Goal: Information Seeking & Learning: Learn about a topic

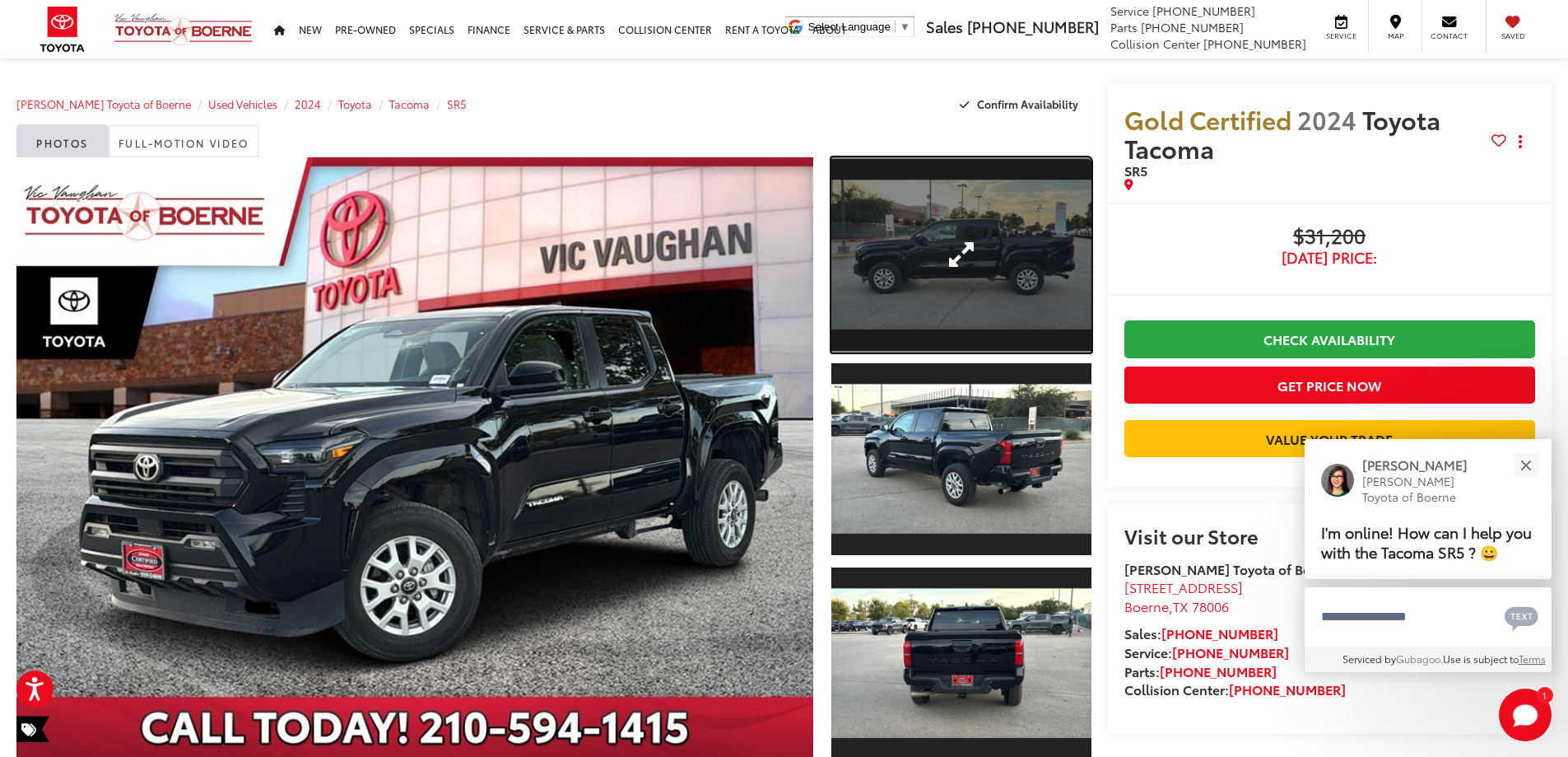
click at [918, 296] on link "Expand Photo 1" at bounding box center [960, 255] width 260 height 195
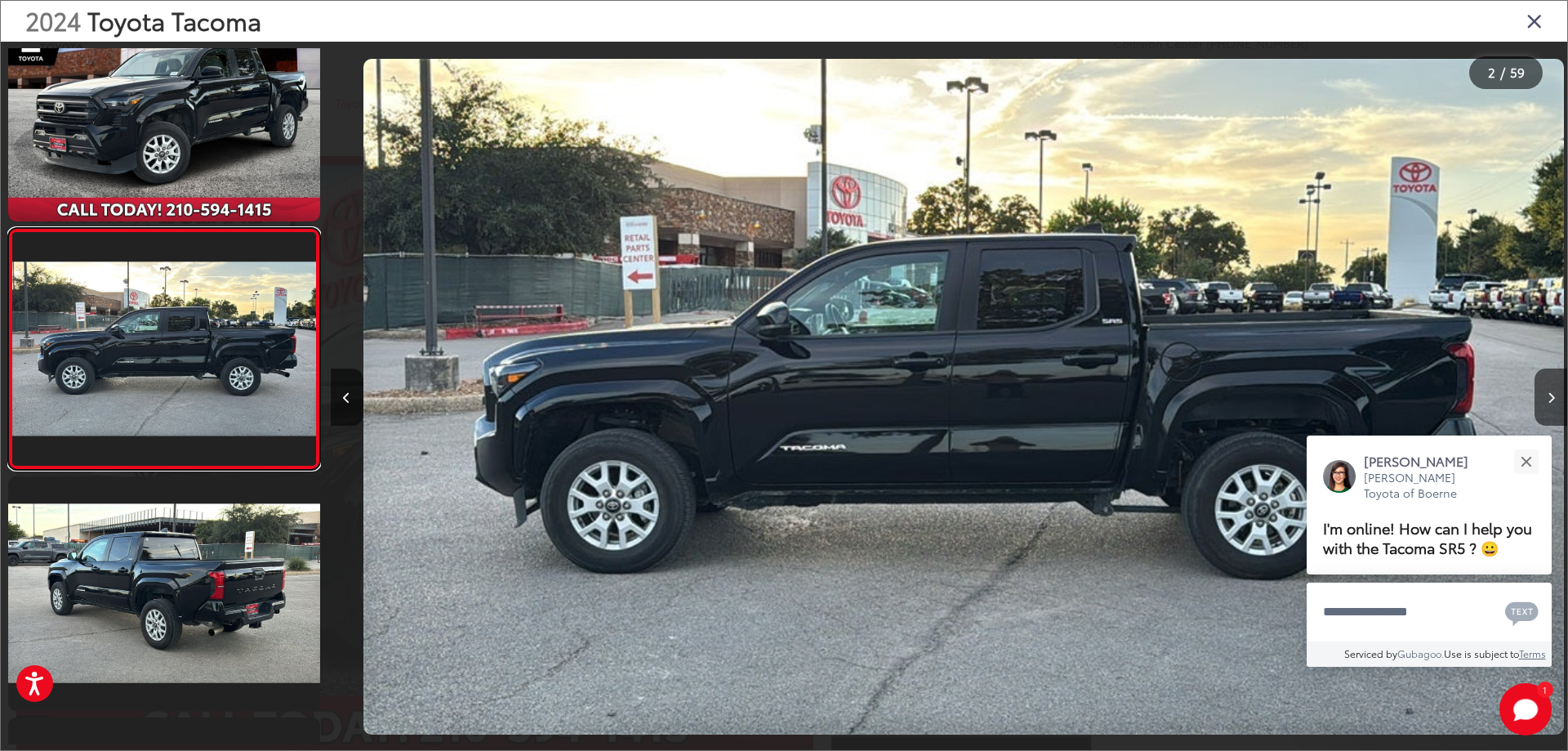
scroll to position [0, 1237]
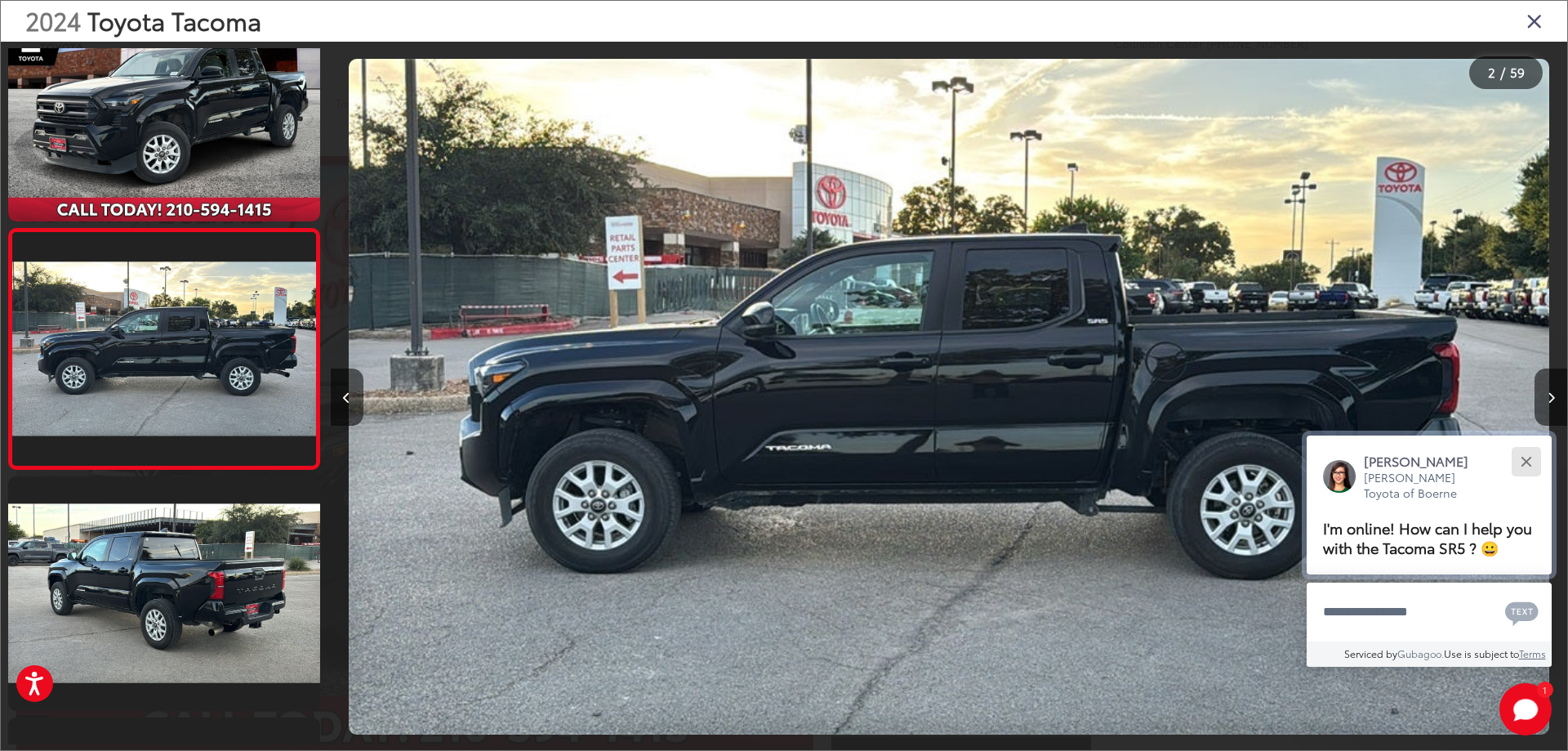
click at [1522, 461] on button "Close" at bounding box center [1525, 461] width 35 height 35
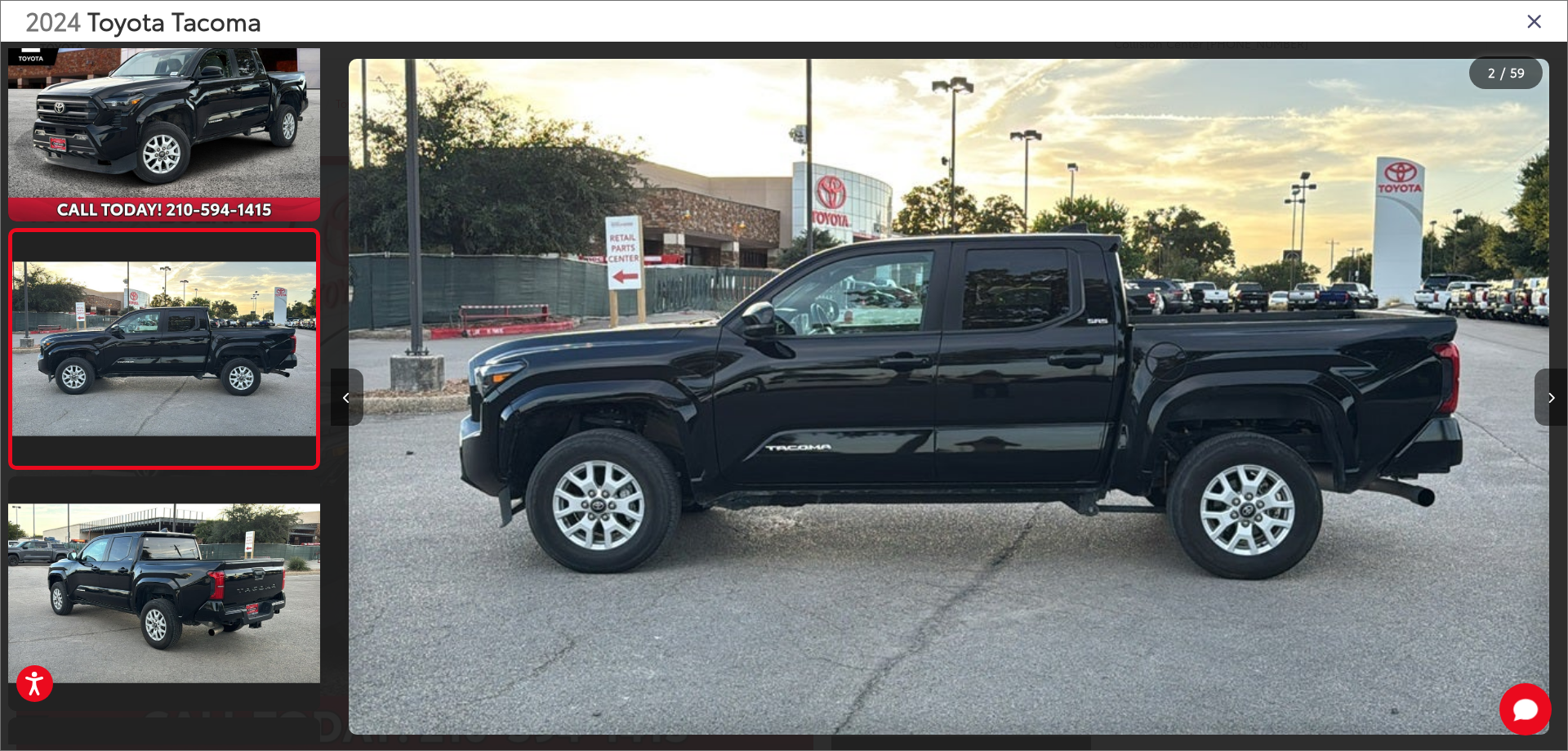
click at [1552, 400] on icon "Next image" at bounding box center [1551, 398] width 7 height 11
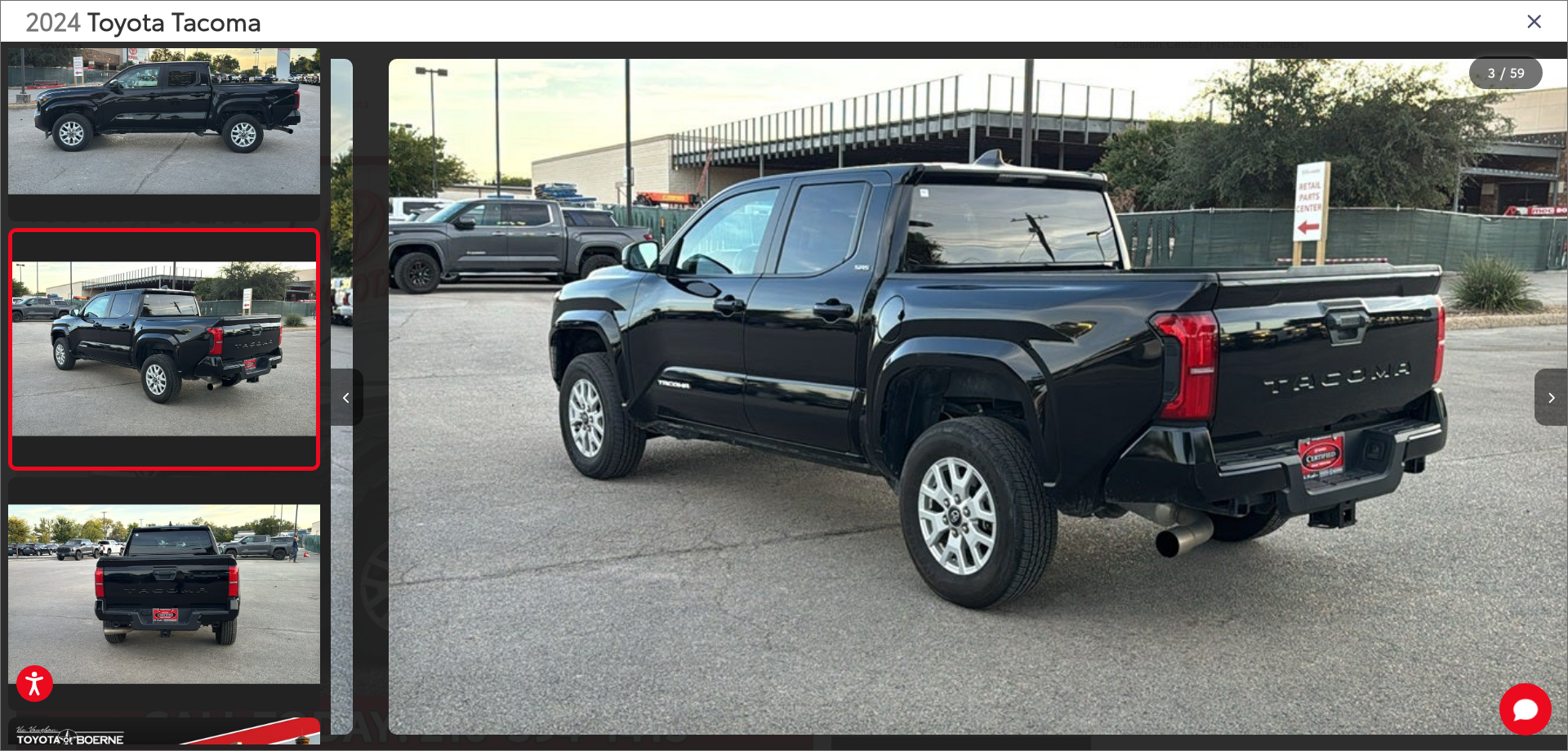
scroll to position [0, 2473]
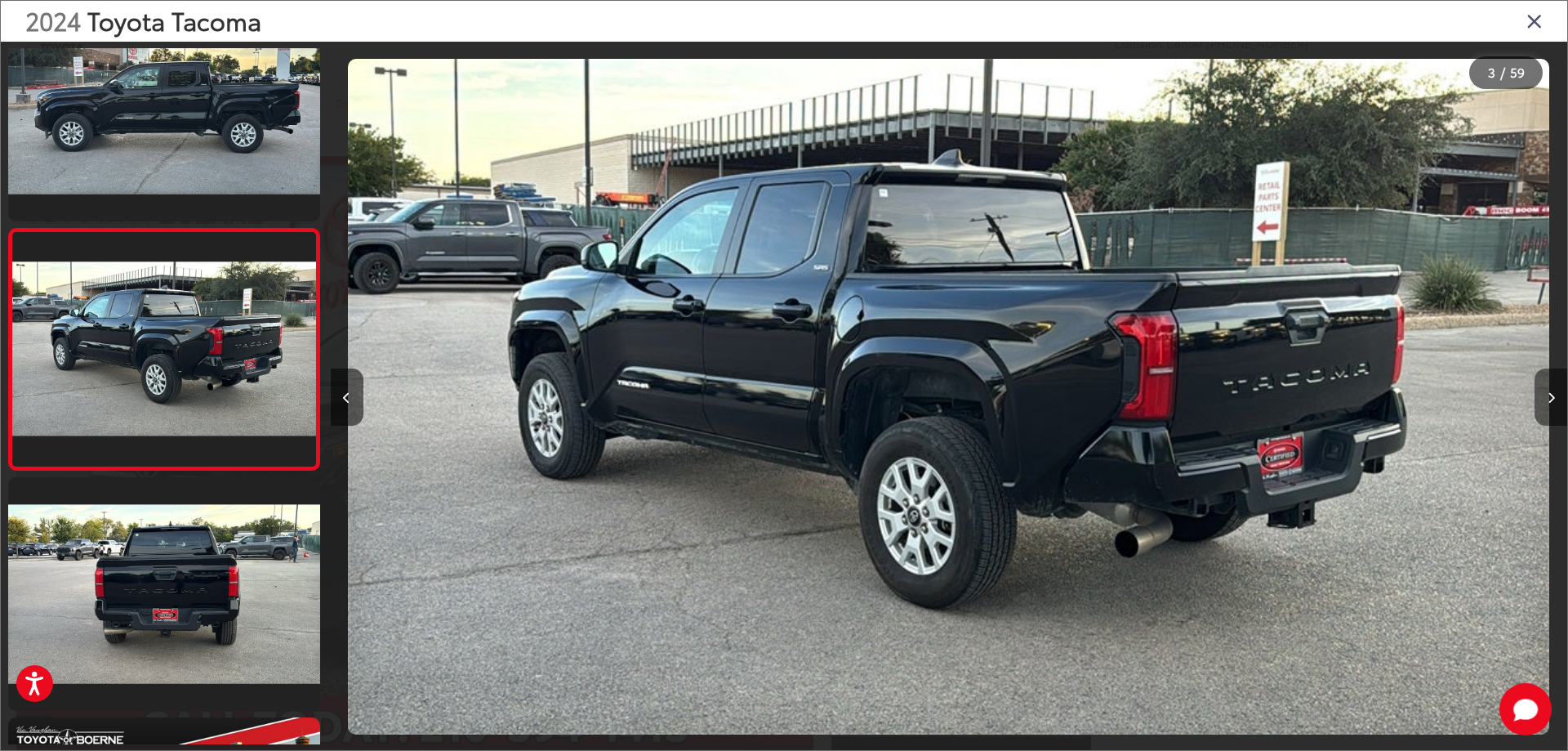
click at [1552, 400] on icon "Next image" at bounding box center [1551, 398] width 7 height 11
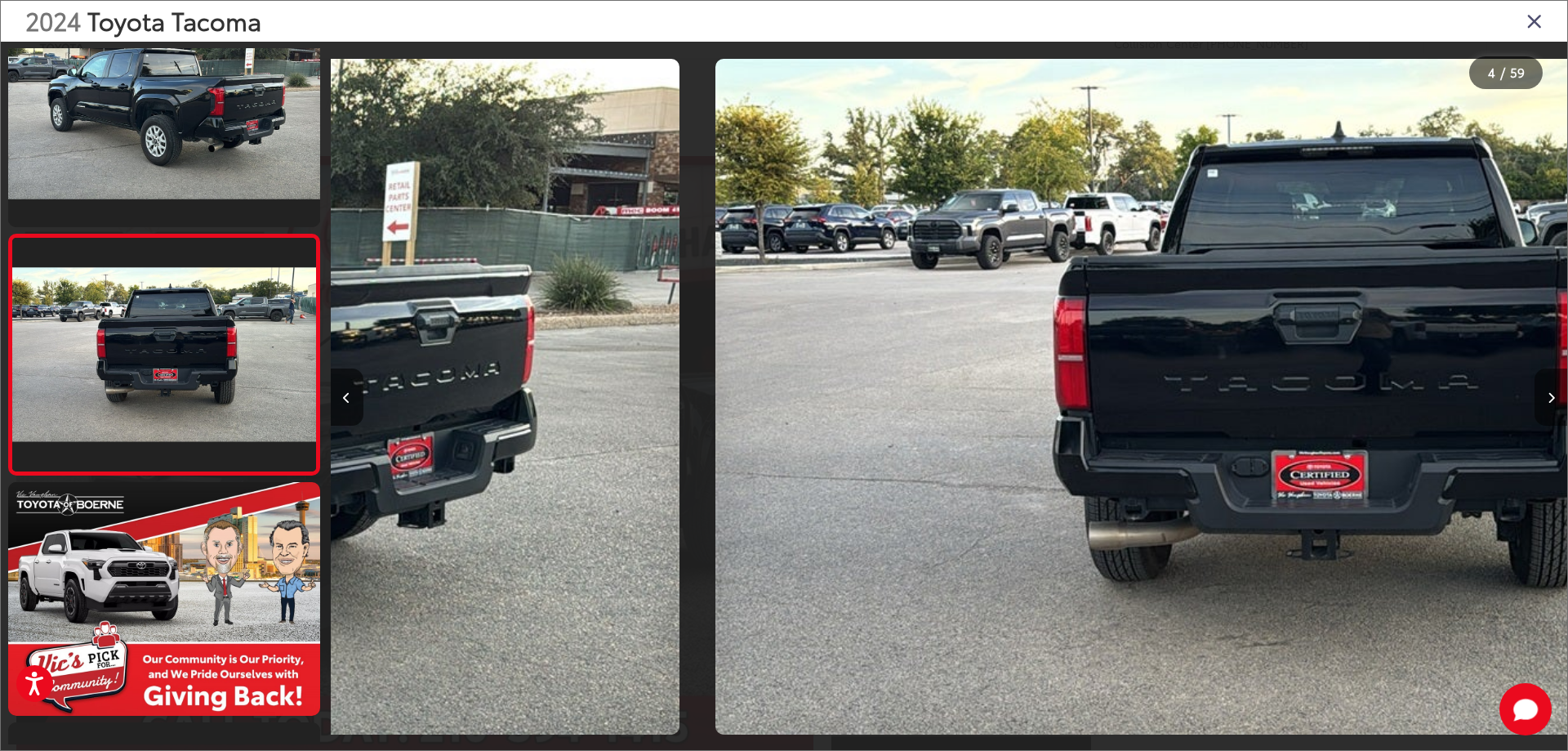
scroll to position [542, 0]
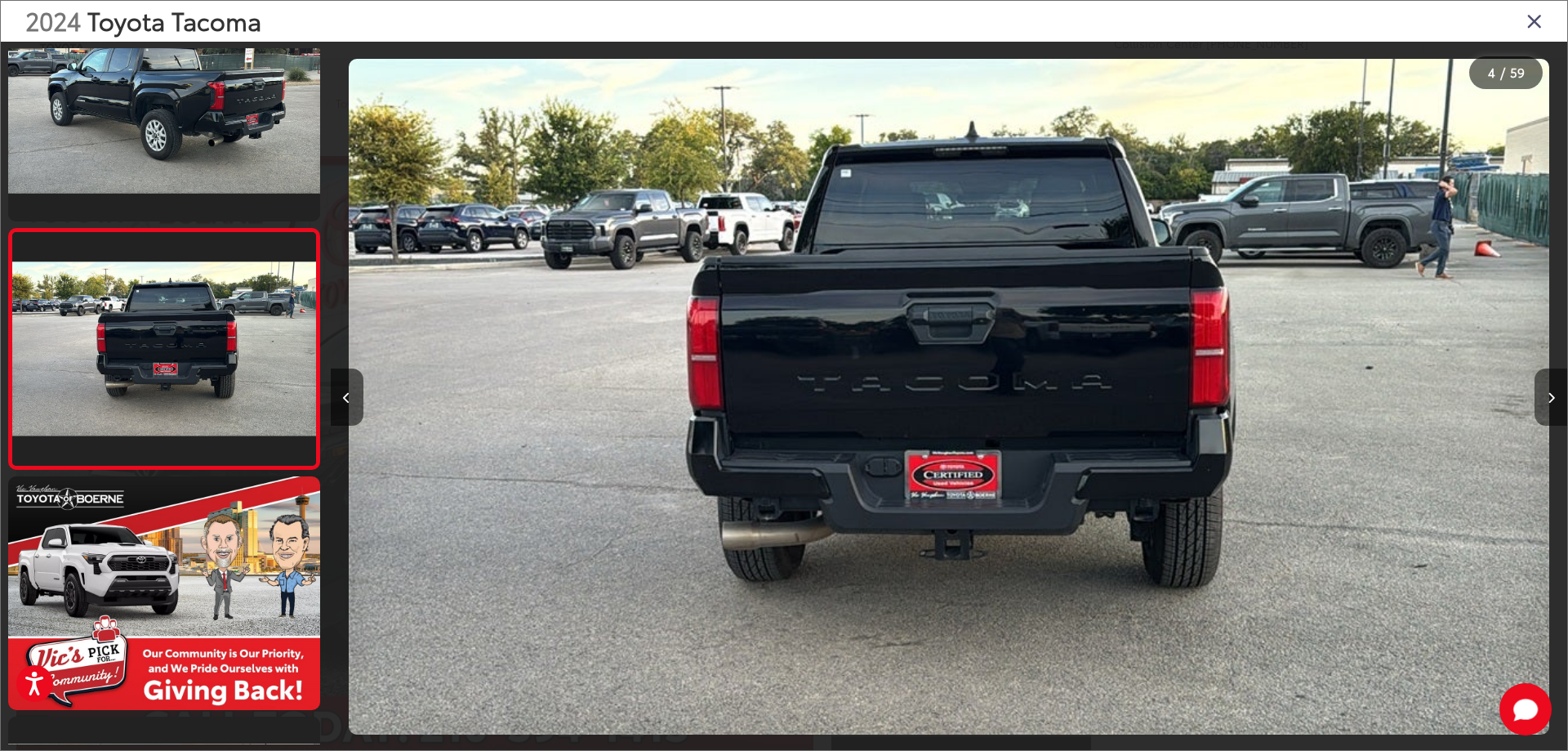
click at [1552, 400] on icon "Next image" at bounding box center [1551, 398] width 7 height 11
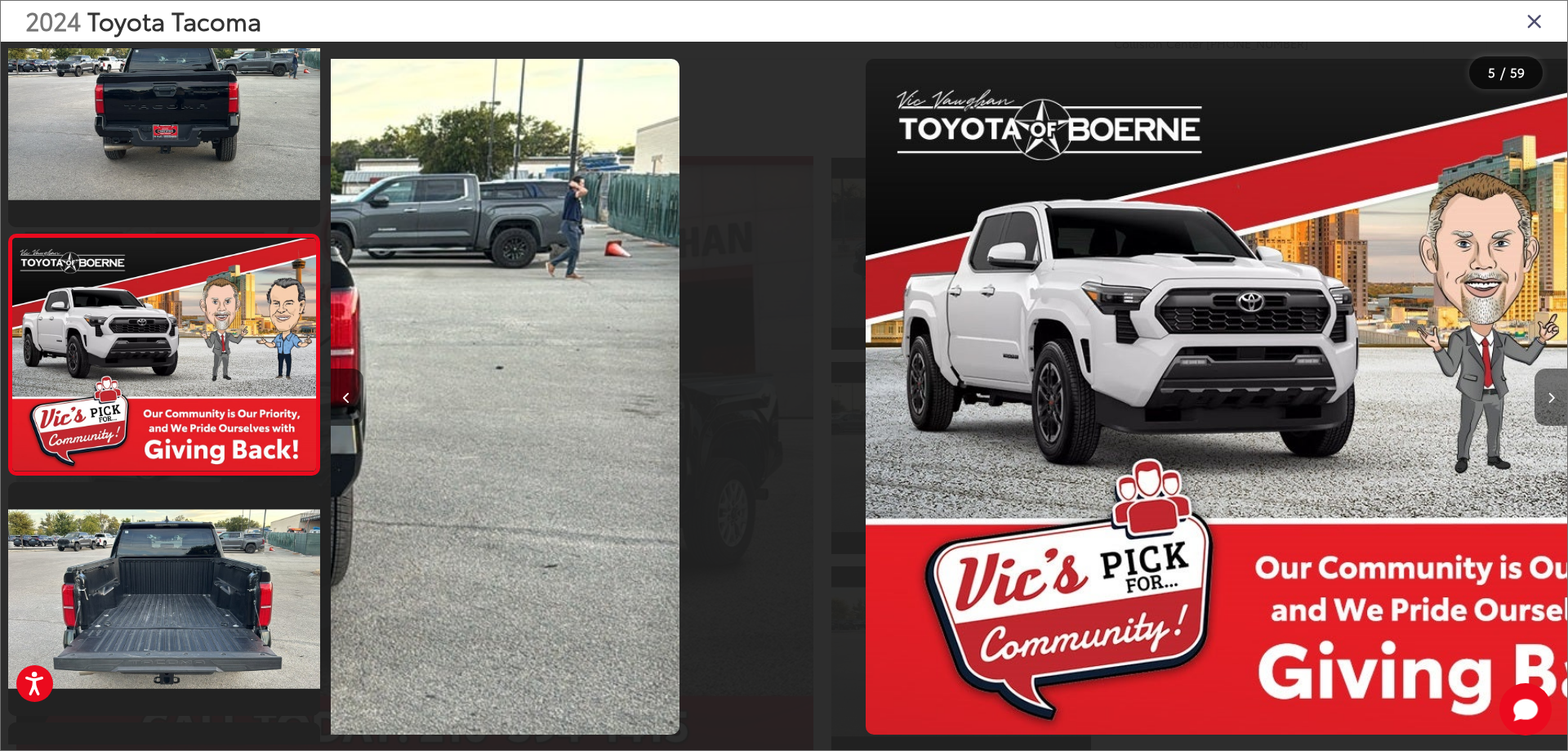
scroll to position [782, 0]
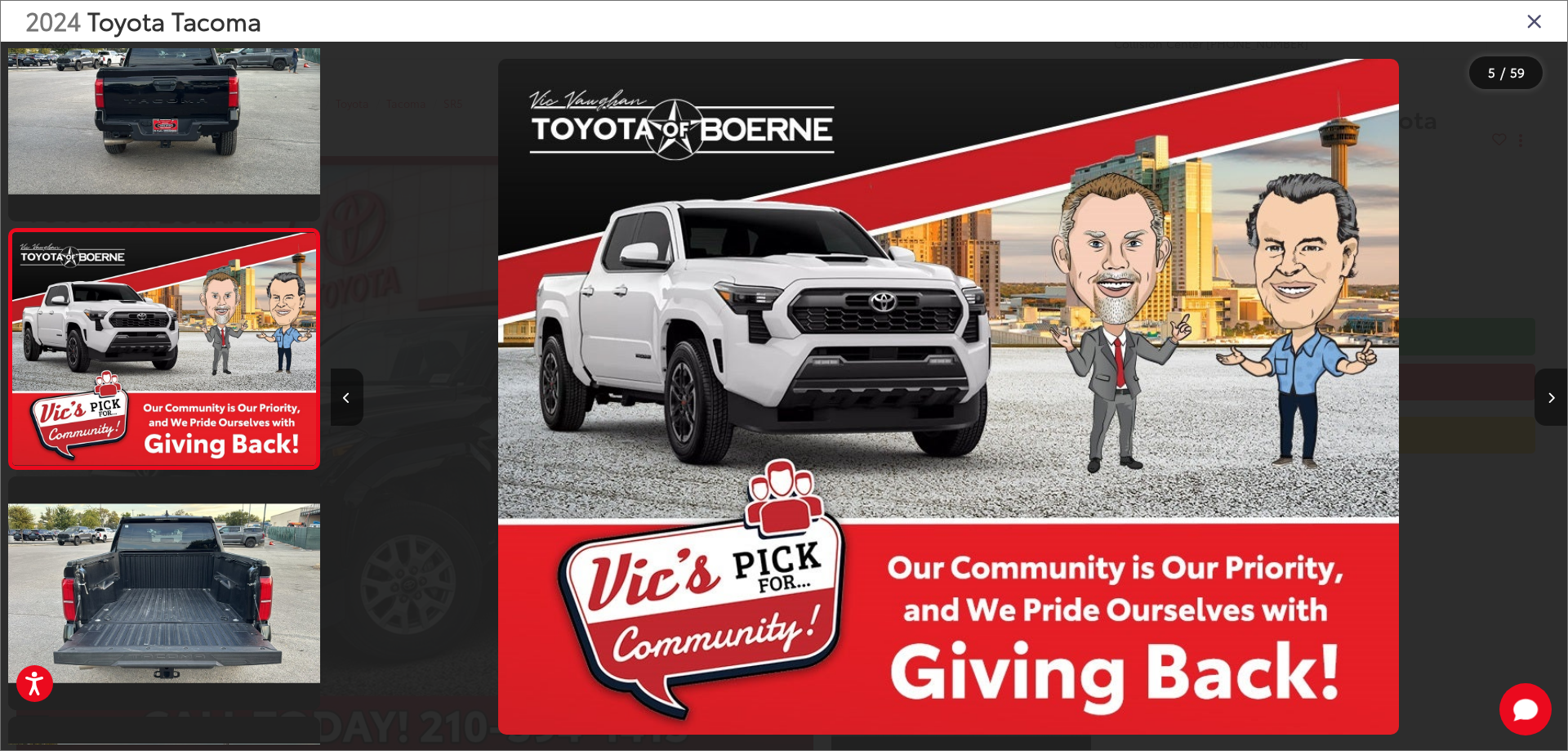
click at [1552, 400] on icon "Next image" at bounding box center [1551, 398] width 7 height 11
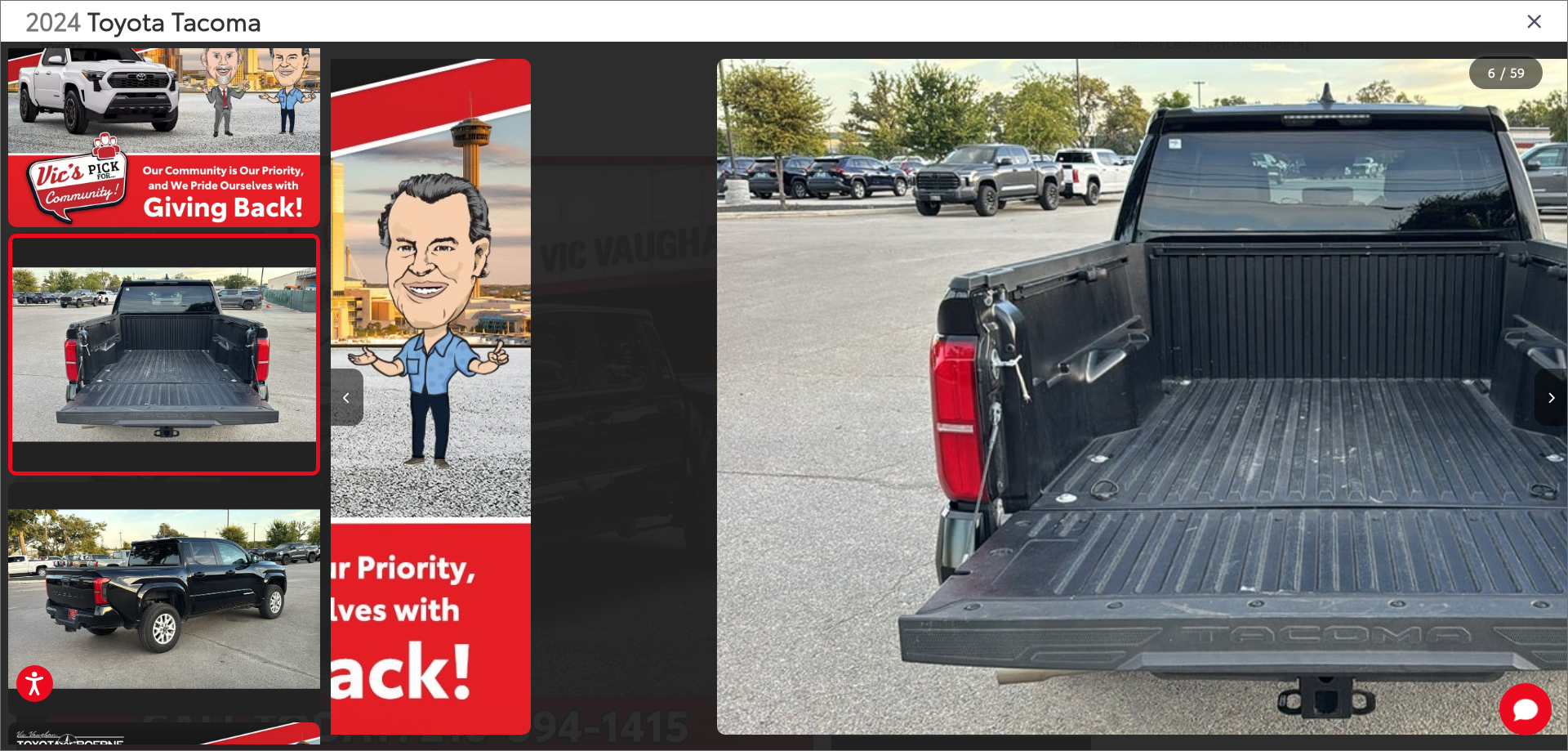
scroll to position [1023, 0]
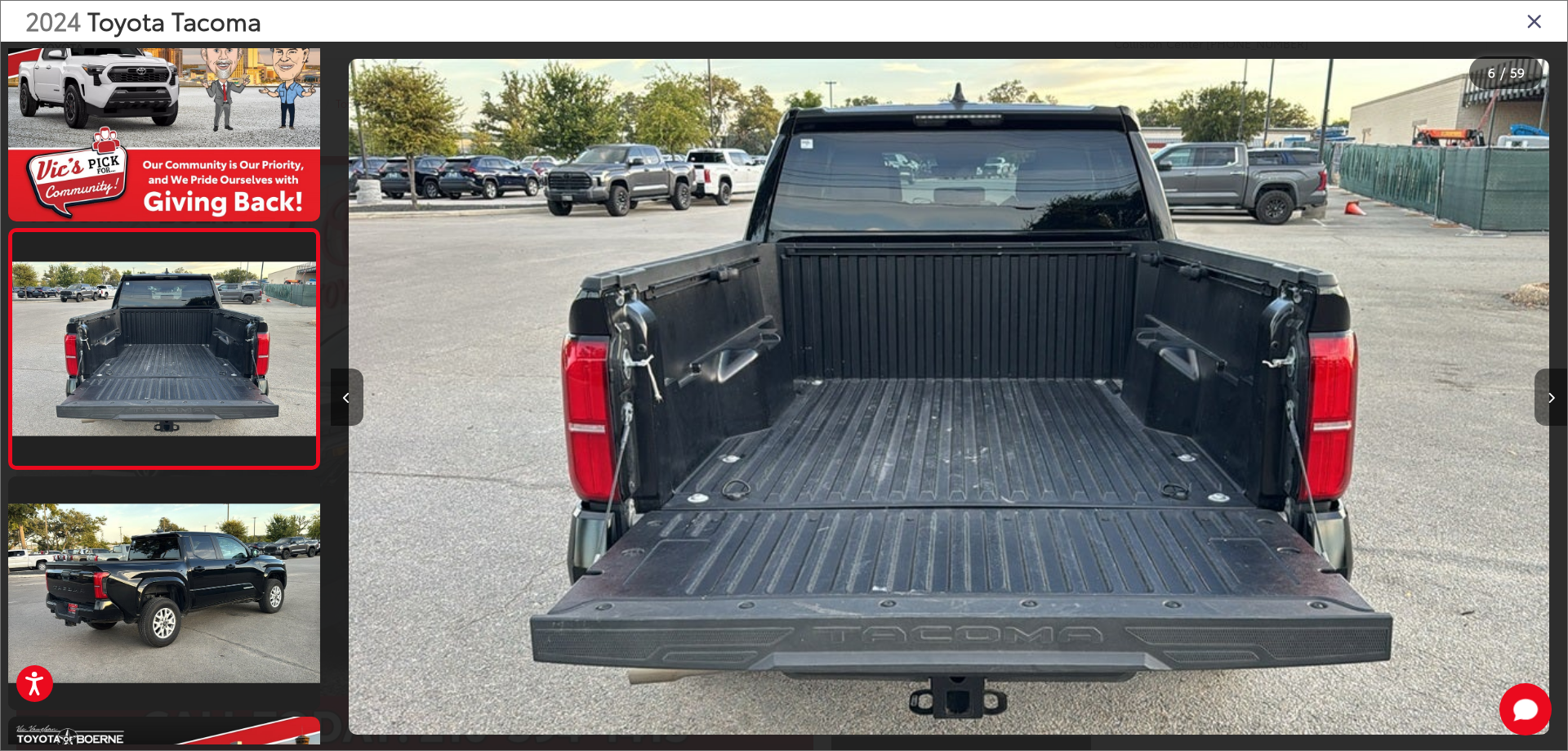
click at [1552, 400] on icon "Next image" at bounding box center [1551, 398] width 7 height 11
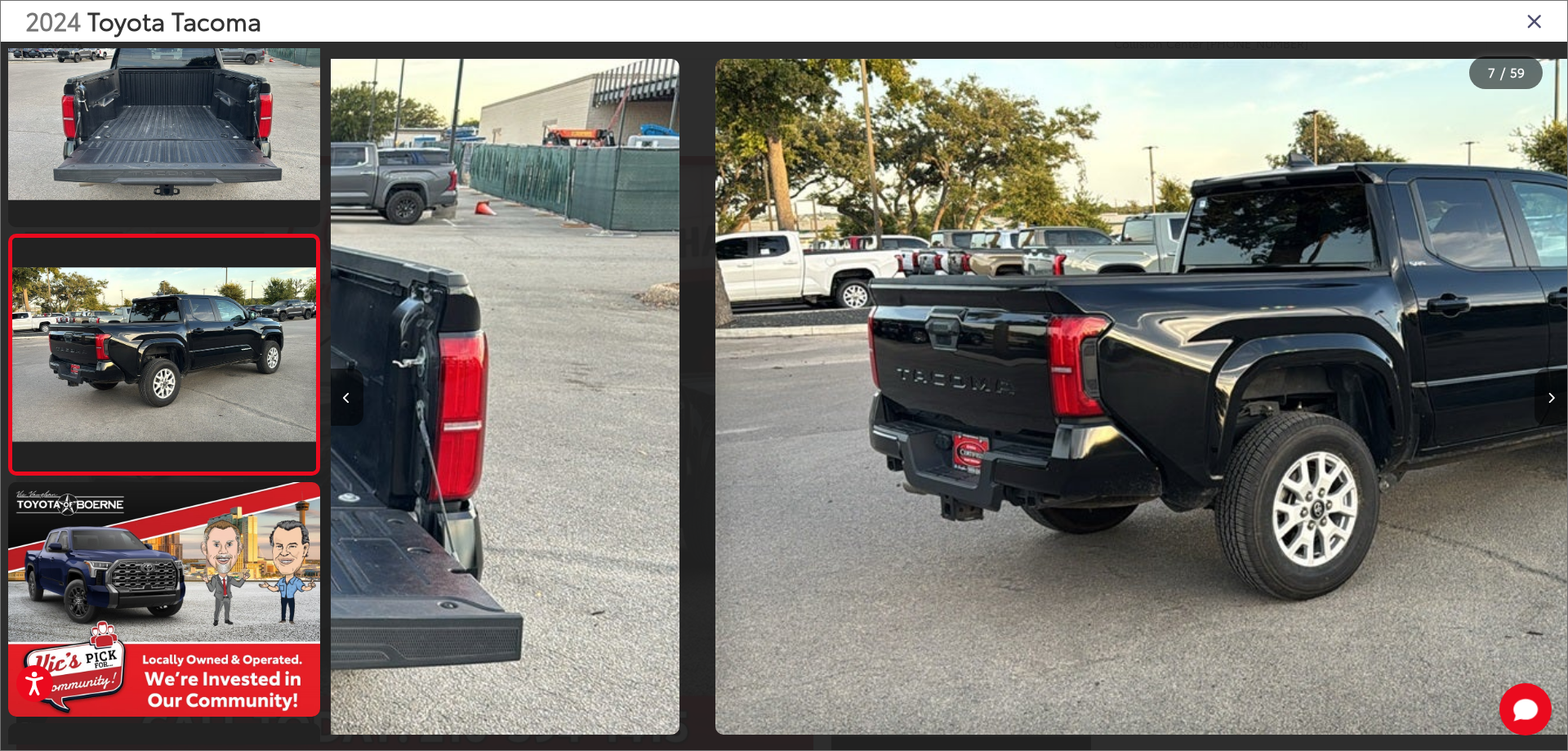
scroll to position [1263, 0]
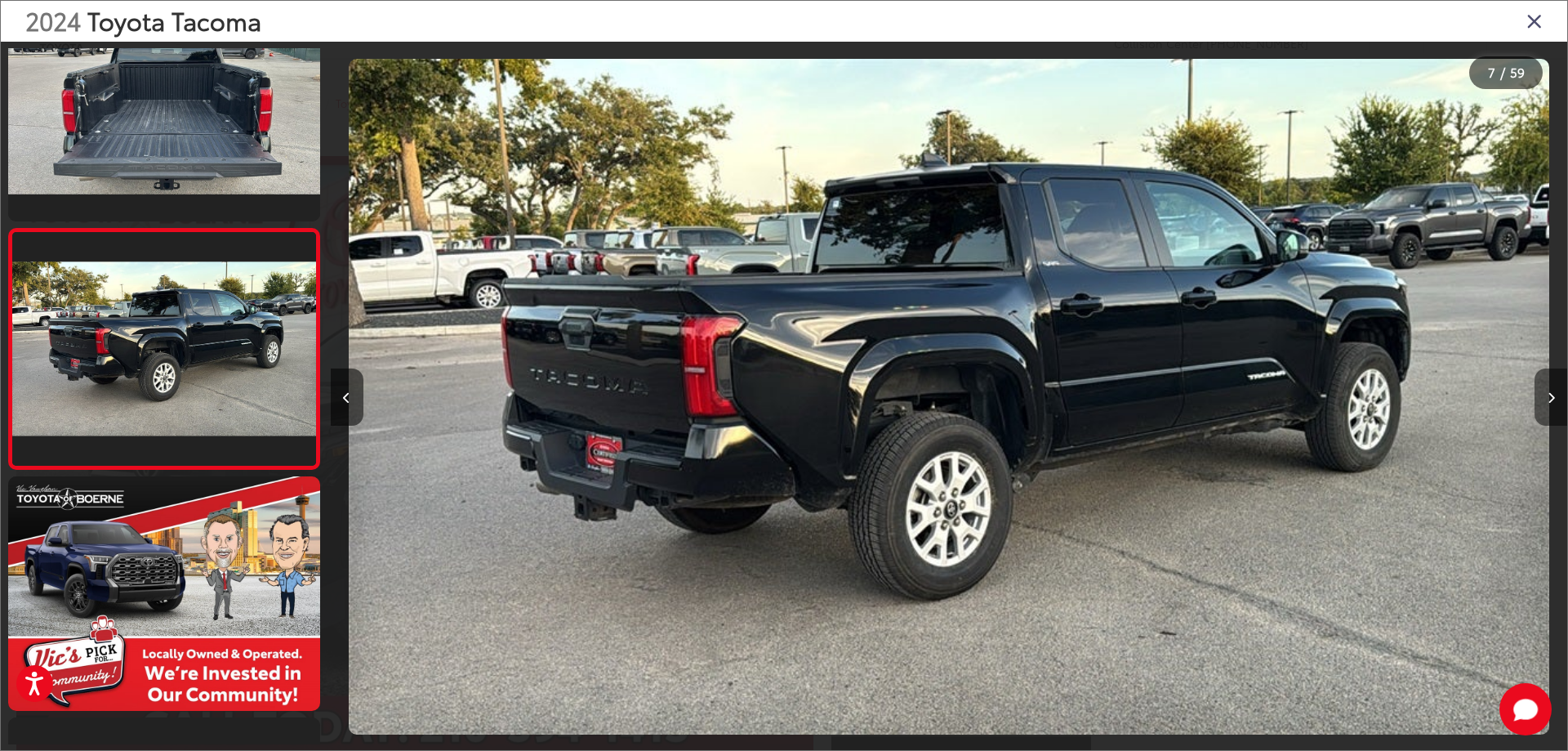
click at [1552, 400] on icon "Next image" at bounding box center [1551, 398] width 7 height 11
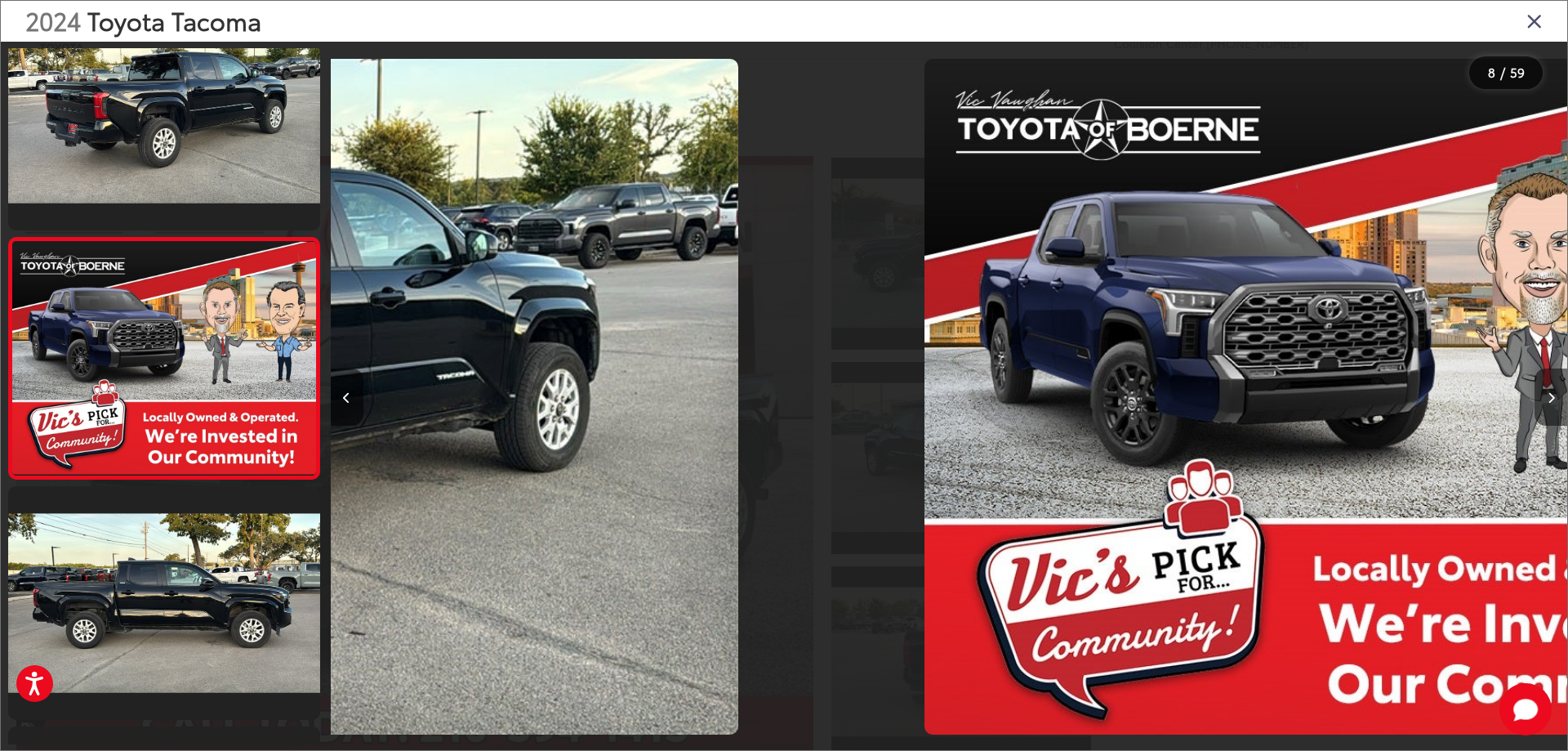
scroll to position [1503, 0]
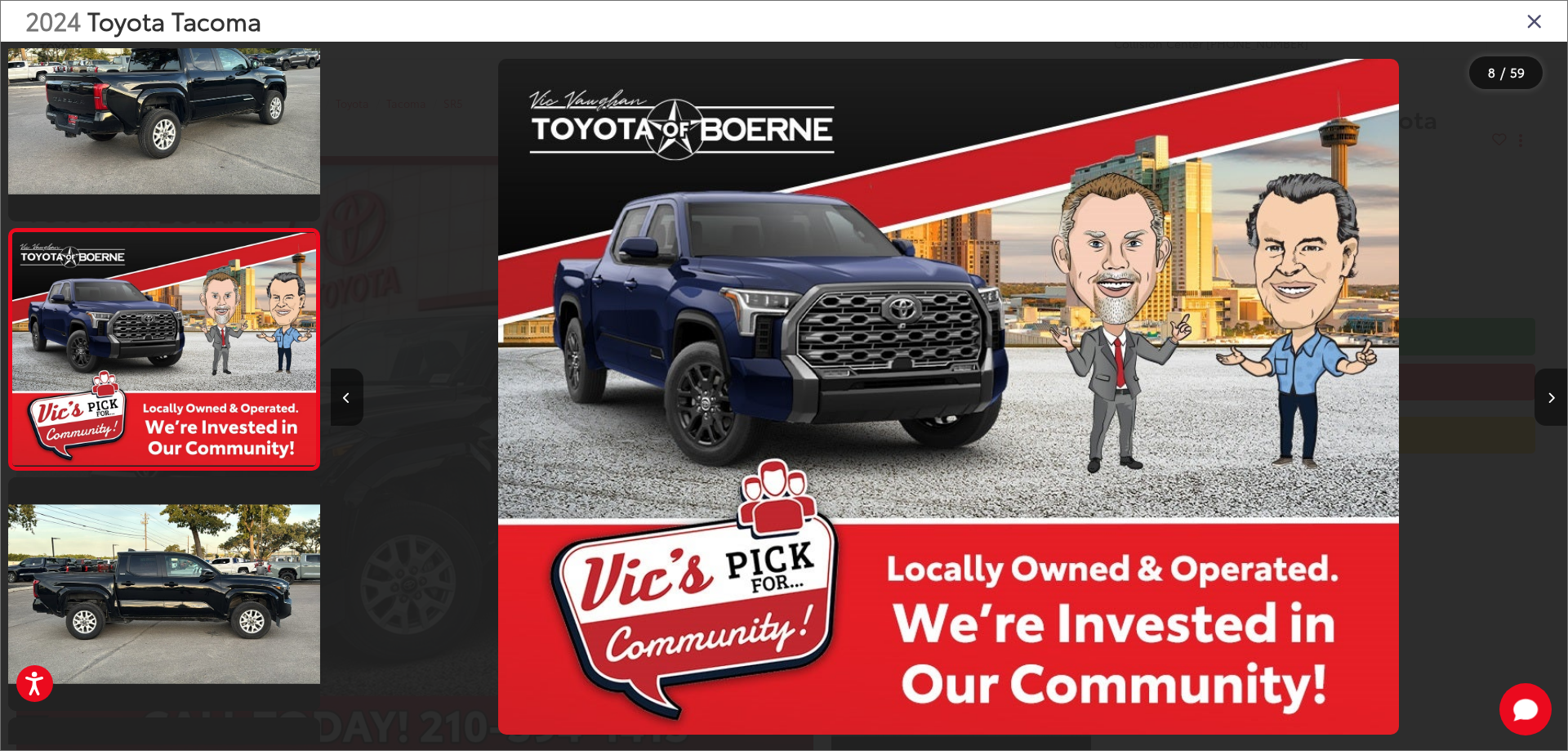
click at [1552, 400] on icon "Next image" at bounding box center [1551, 398] width 7 height 11
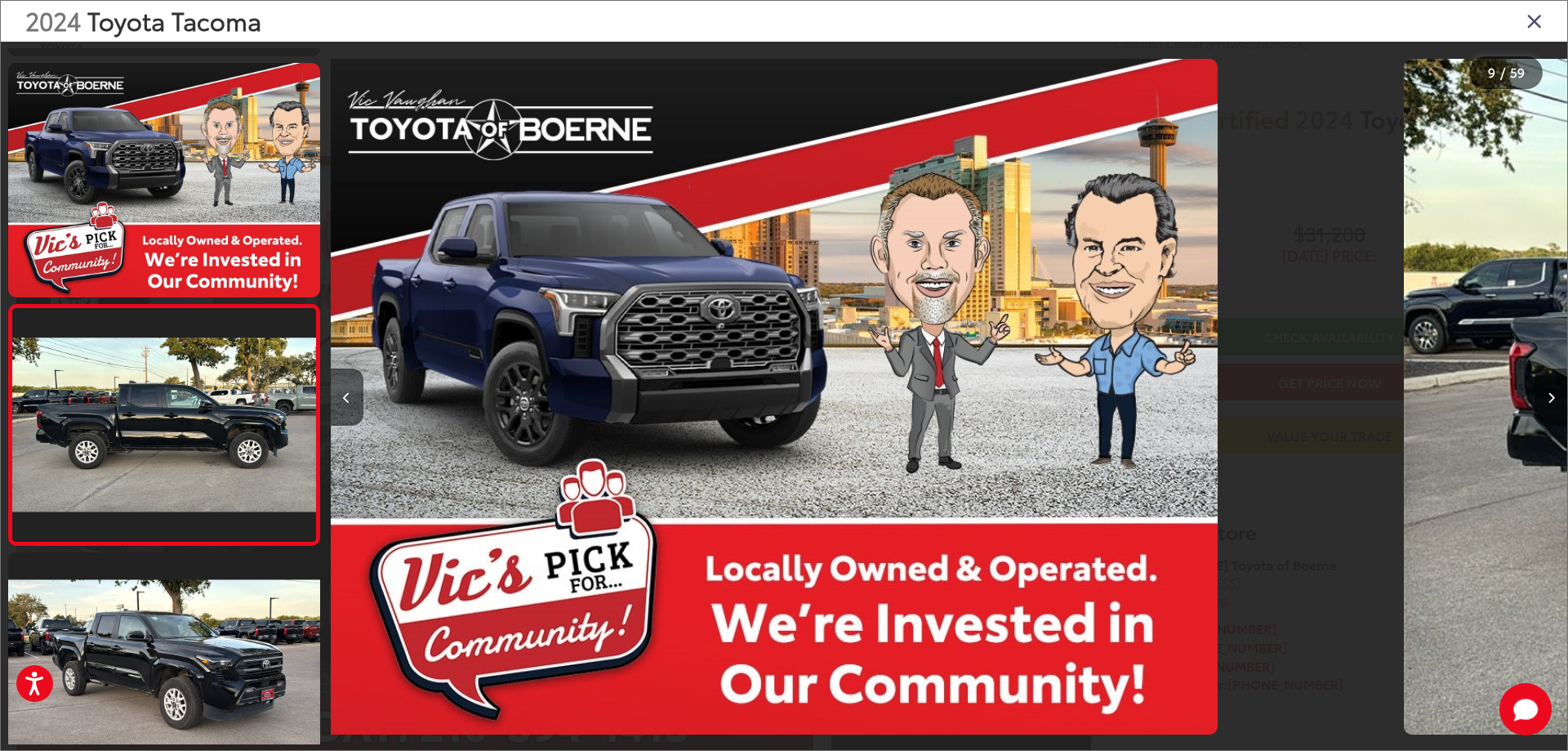
scroll to position [0, 0]
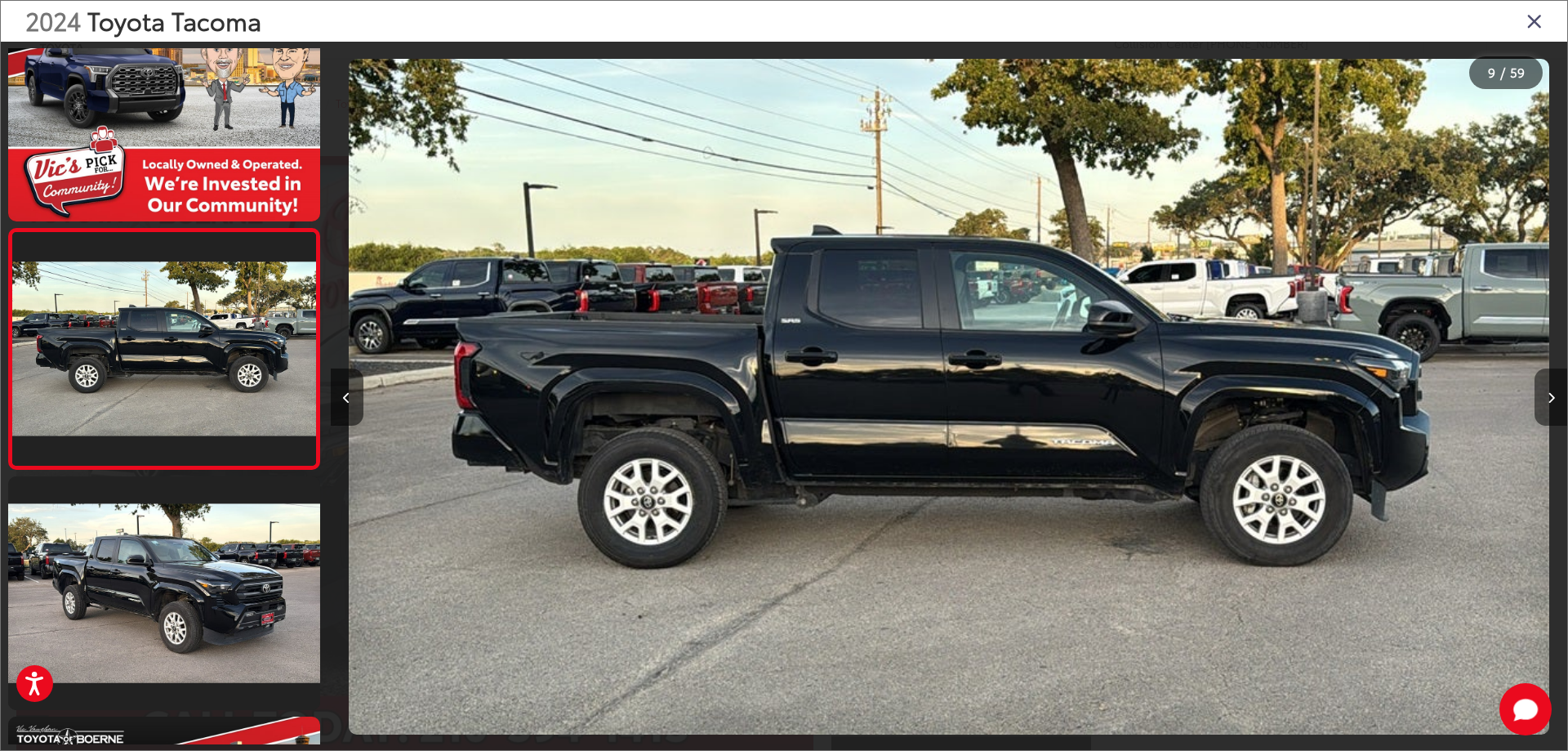
click at [1552, 400] on icon "Next image" at bounding box center [1551, 398] width 7 height 11
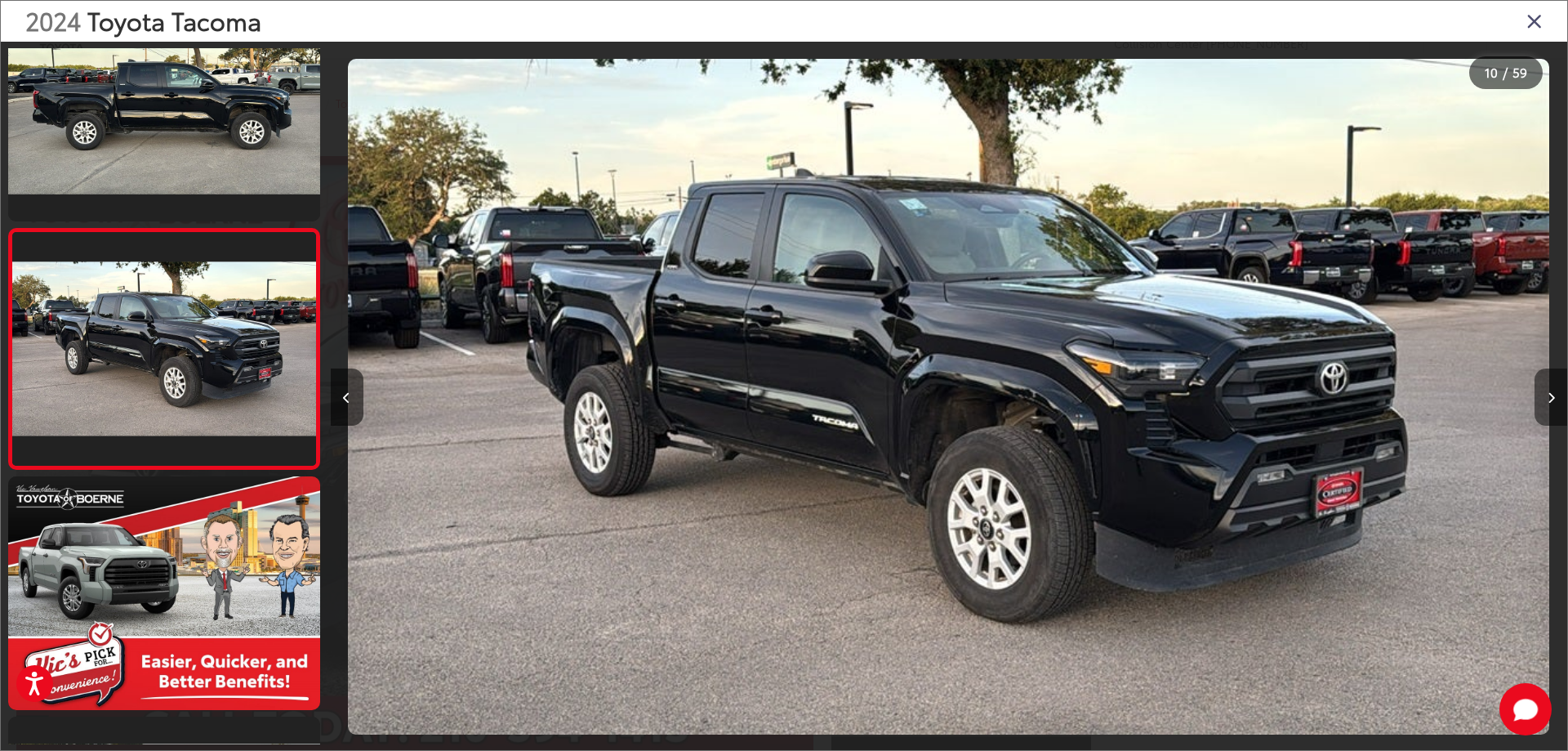
click at [1552, 400] on icon "Next image" at bounding box center [1551, 398] width 7 height 11
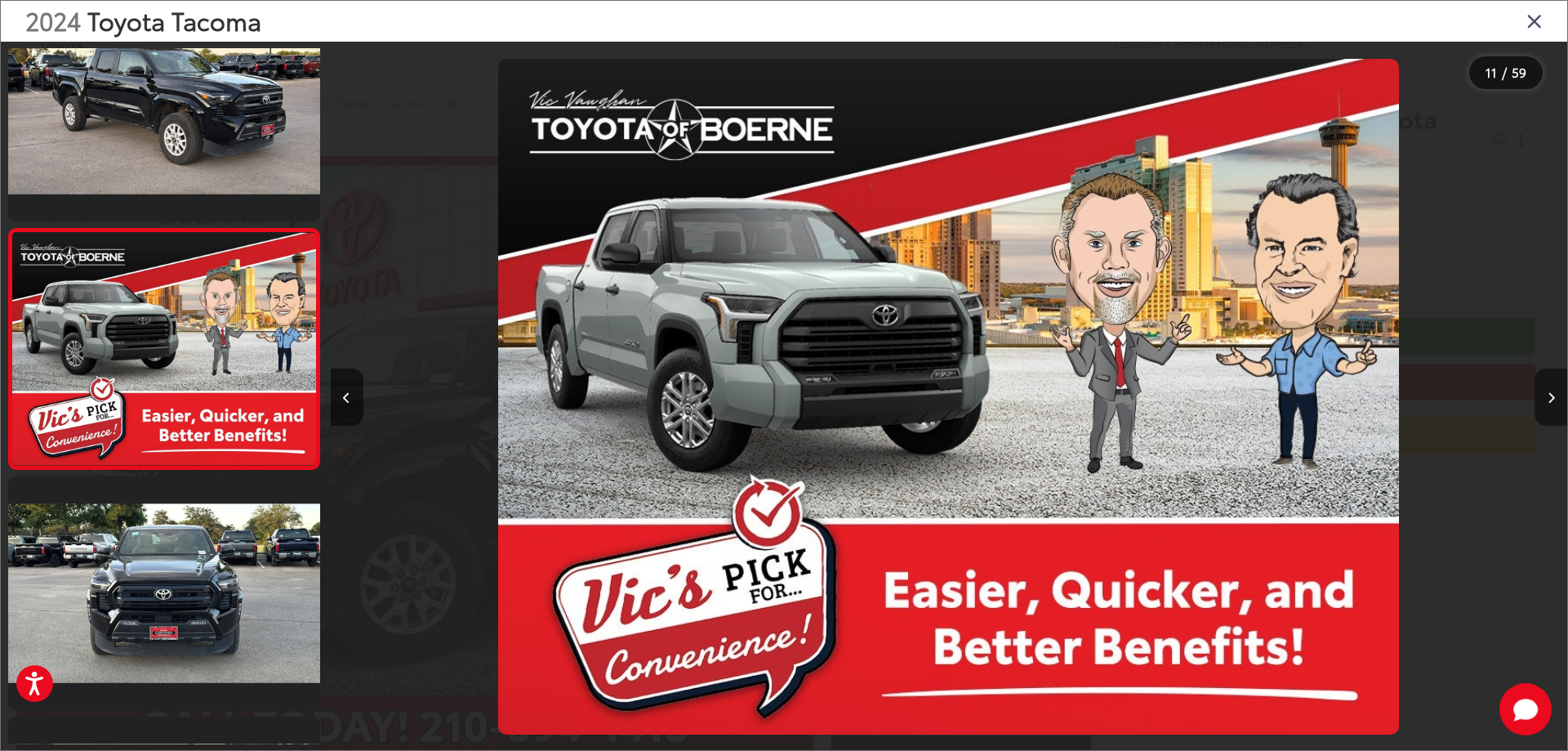
click at [1552, 400] on icon "Next image" at bounding box center [1551, 398] width 7 height 11
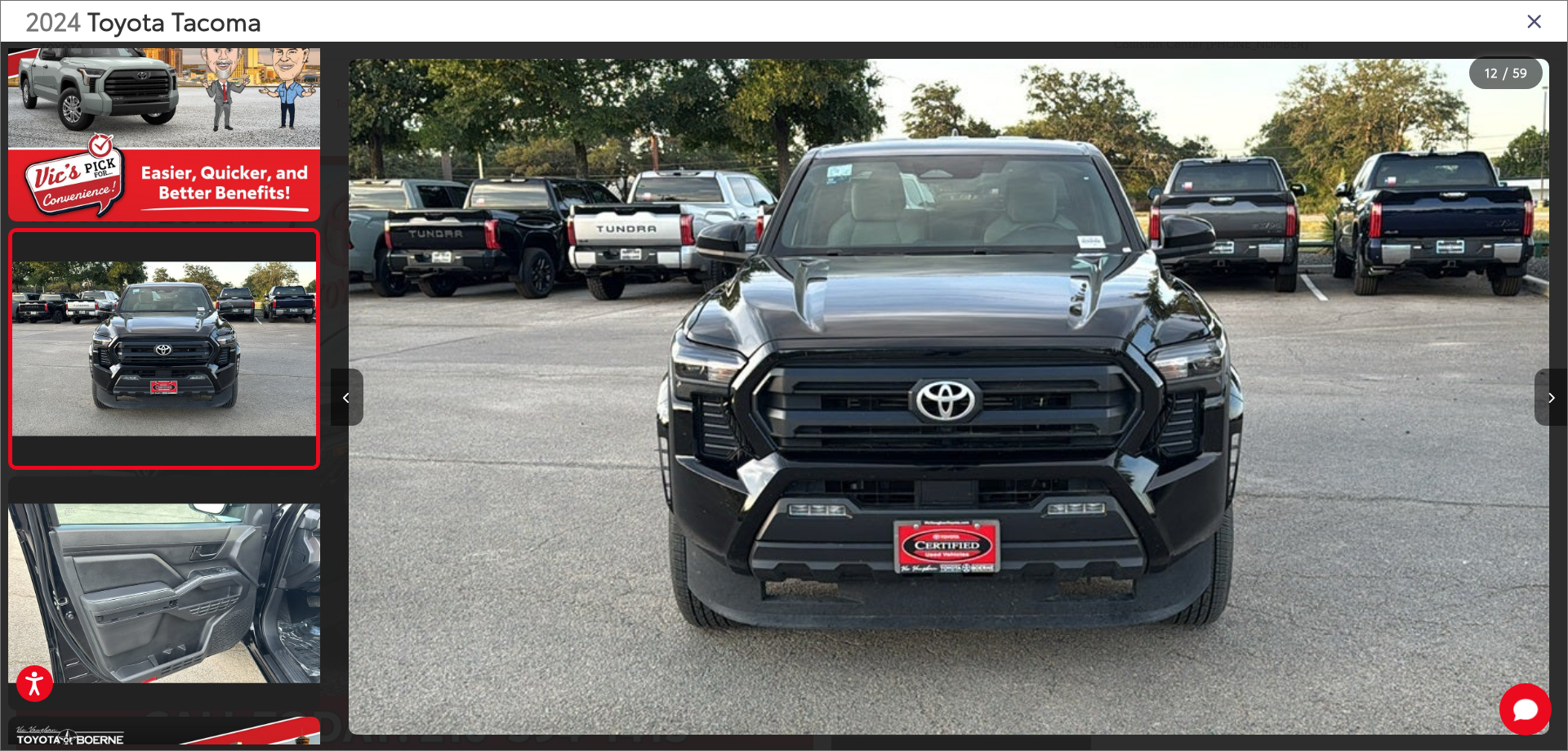
click at [1552, 400] on icon "Next image" at bounding box center [1551, 398] width 7 height 11
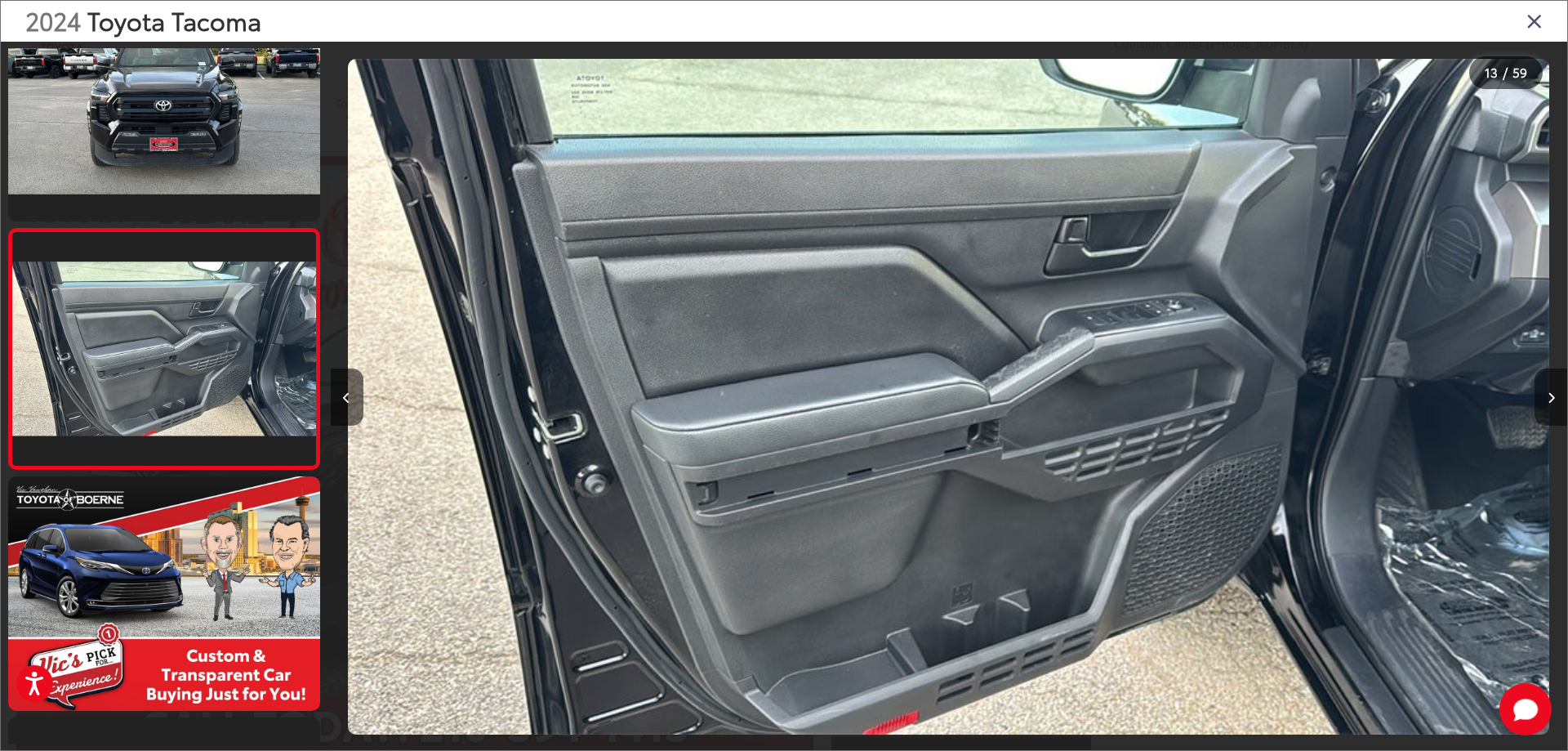
click at [1552, 400] on icon "Next image" at bounding box center [1551, 398] width 7 height 11
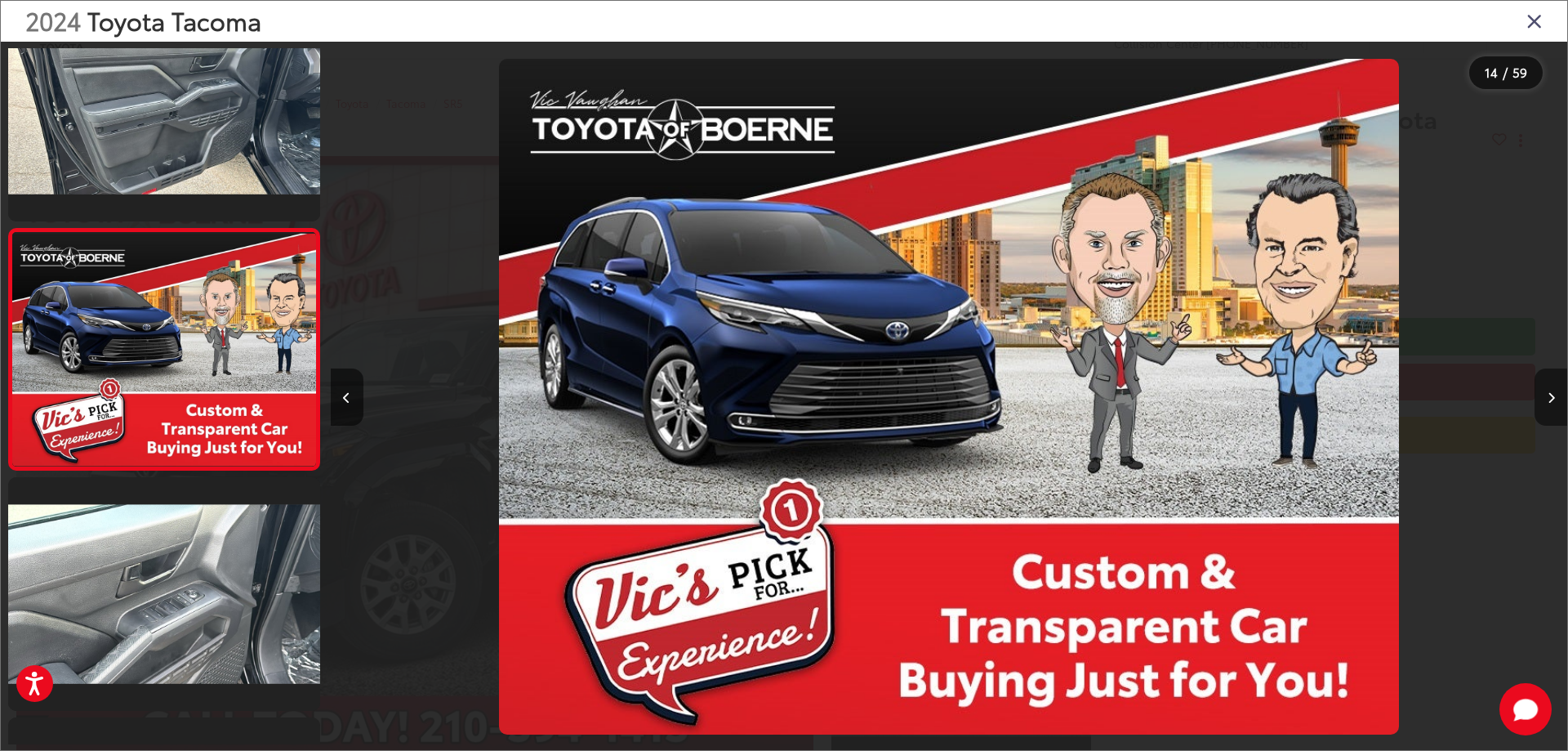
click at [1552, 400] on icon "Next image" at bounding box center [1551, 398] width 7 height 11
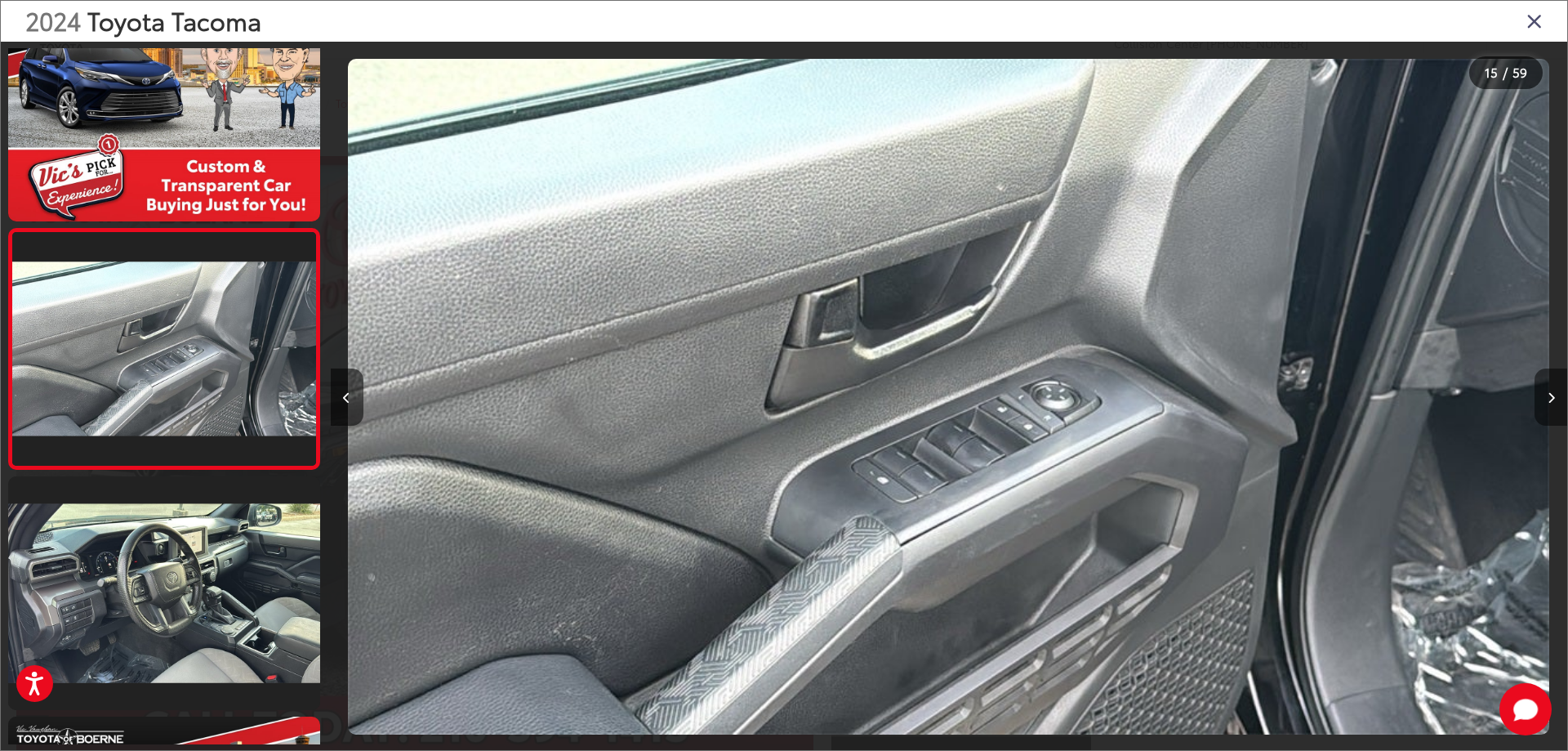
click at [1552, 402] on icon "Next image" at bounding box center [1551, 398] width 7 height 11
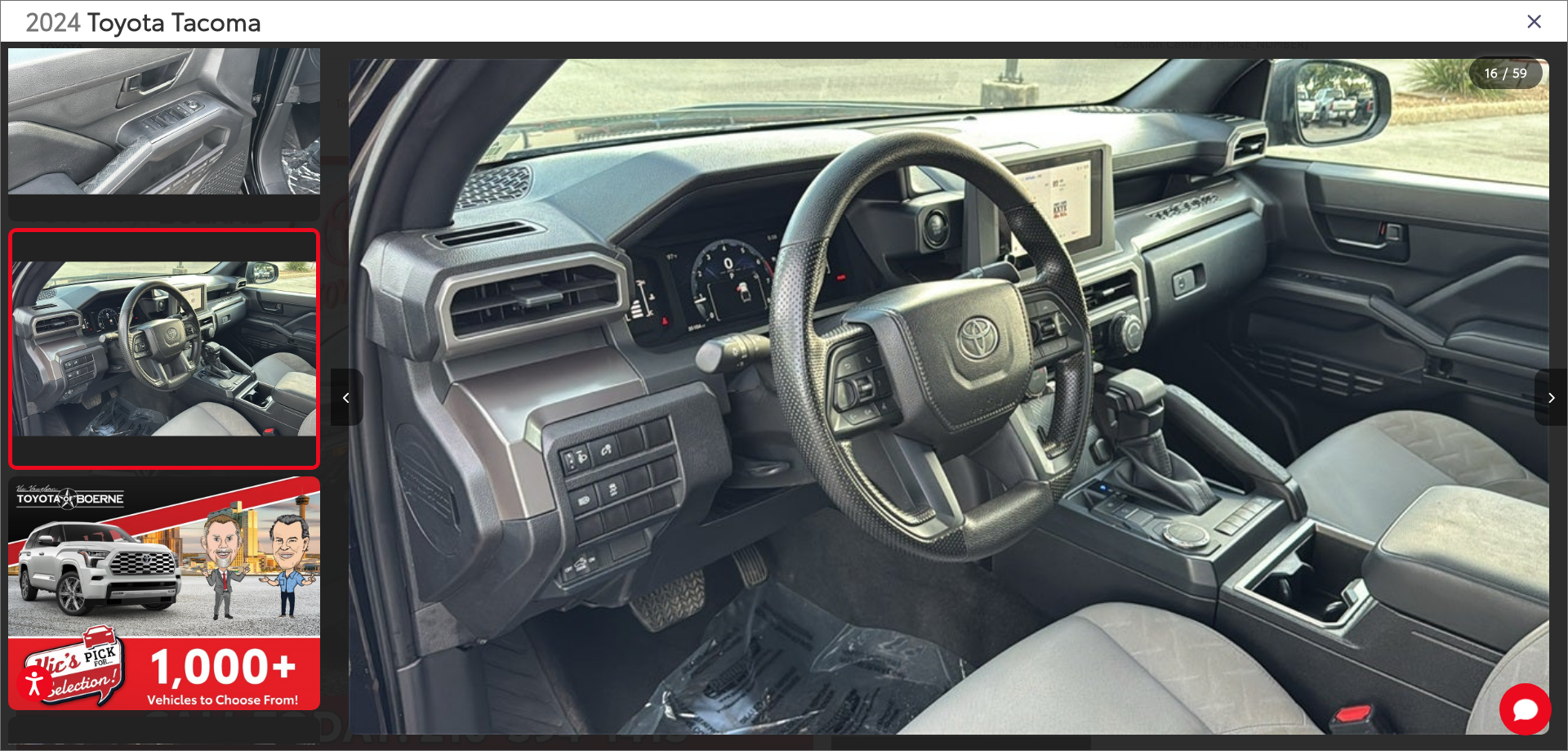
click at [1552, 402] on icon "Next image" at bounding box center [1551, 398] width 7 height 11
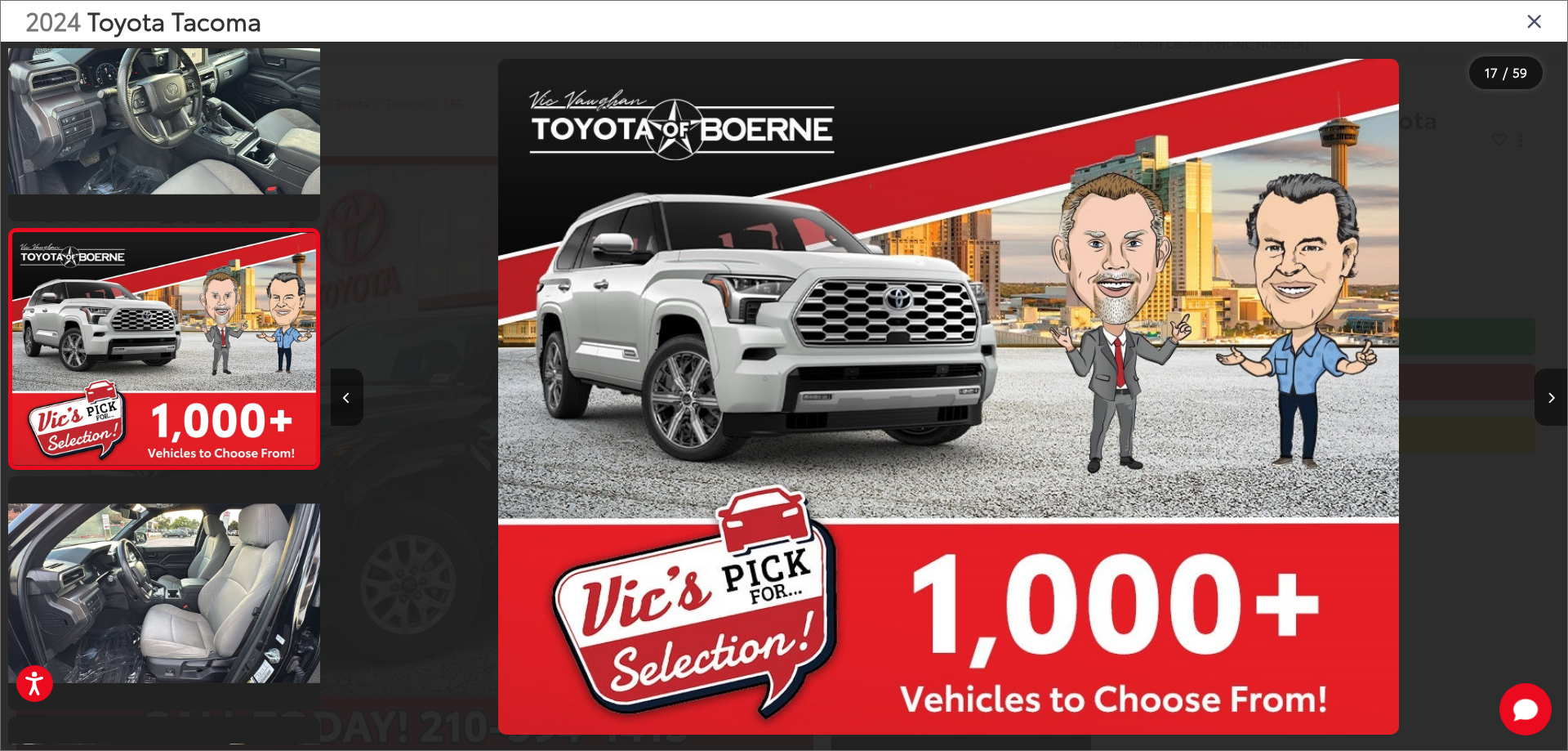
click at [1551, 398] on icon "Next image" at bounding box center [1551, 398] width 7 height 11
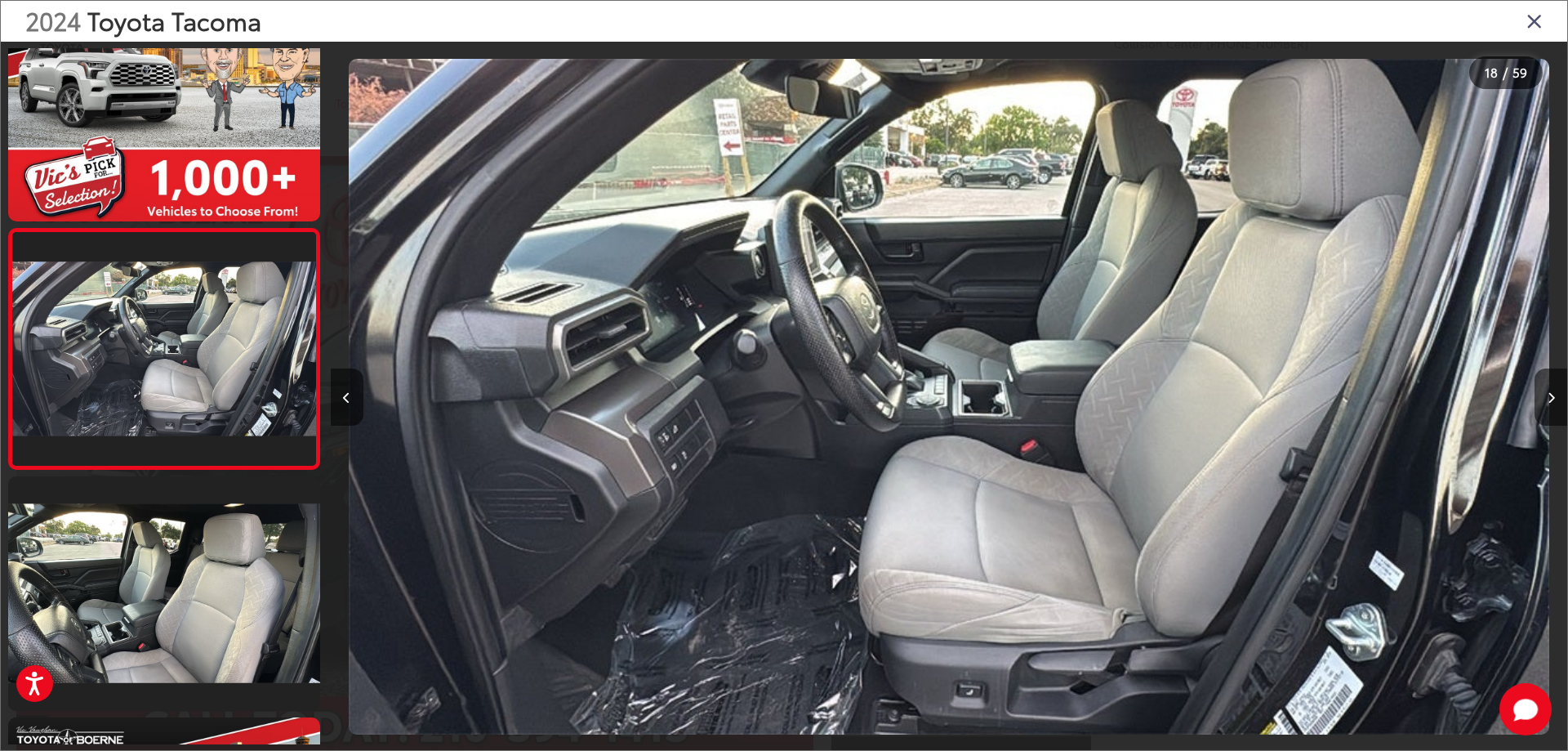
click at [1528, 28] on icon "Close gallery" at bounding box center [1534, 20] width 16 height 21
